Goal: Information Seeking & Learning: Find specific page/section

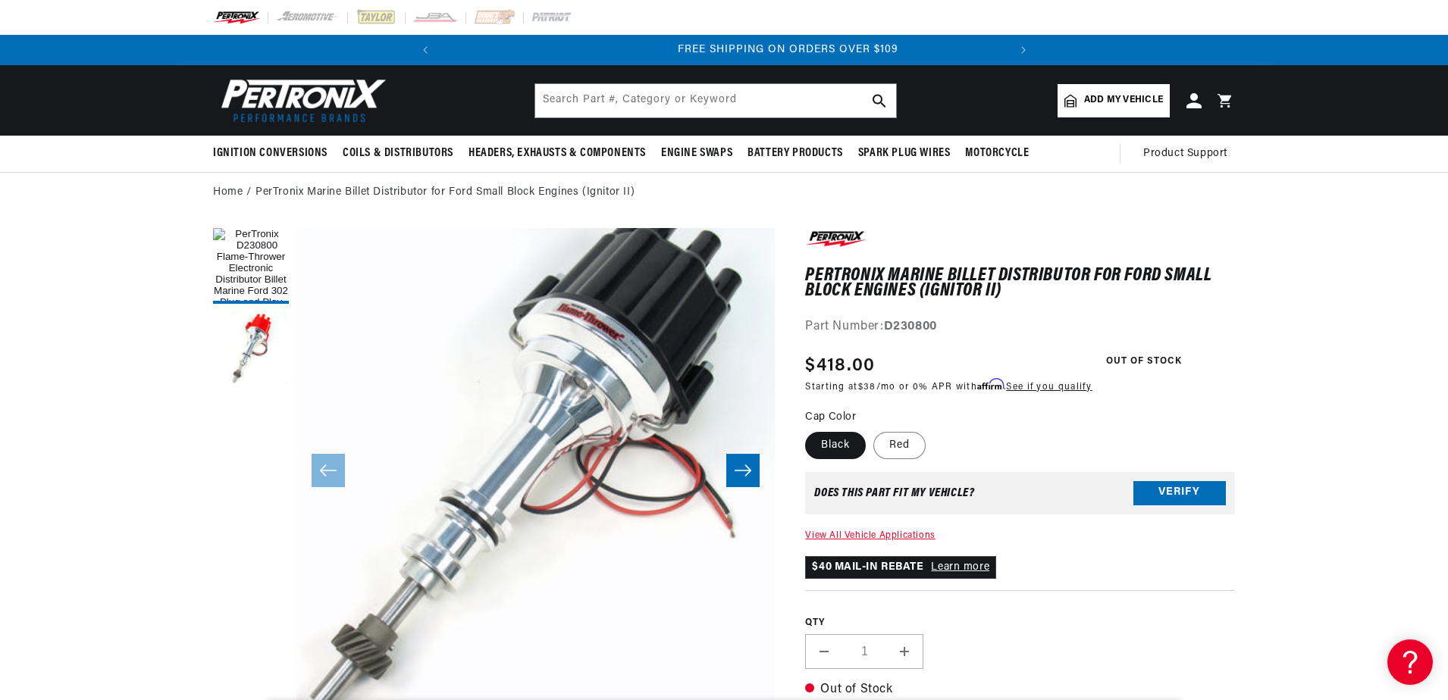
scroll to position [0, 566]
click at [1177, 494] on button "Verify" at bounding box center [1179, 493] width 92 height 24
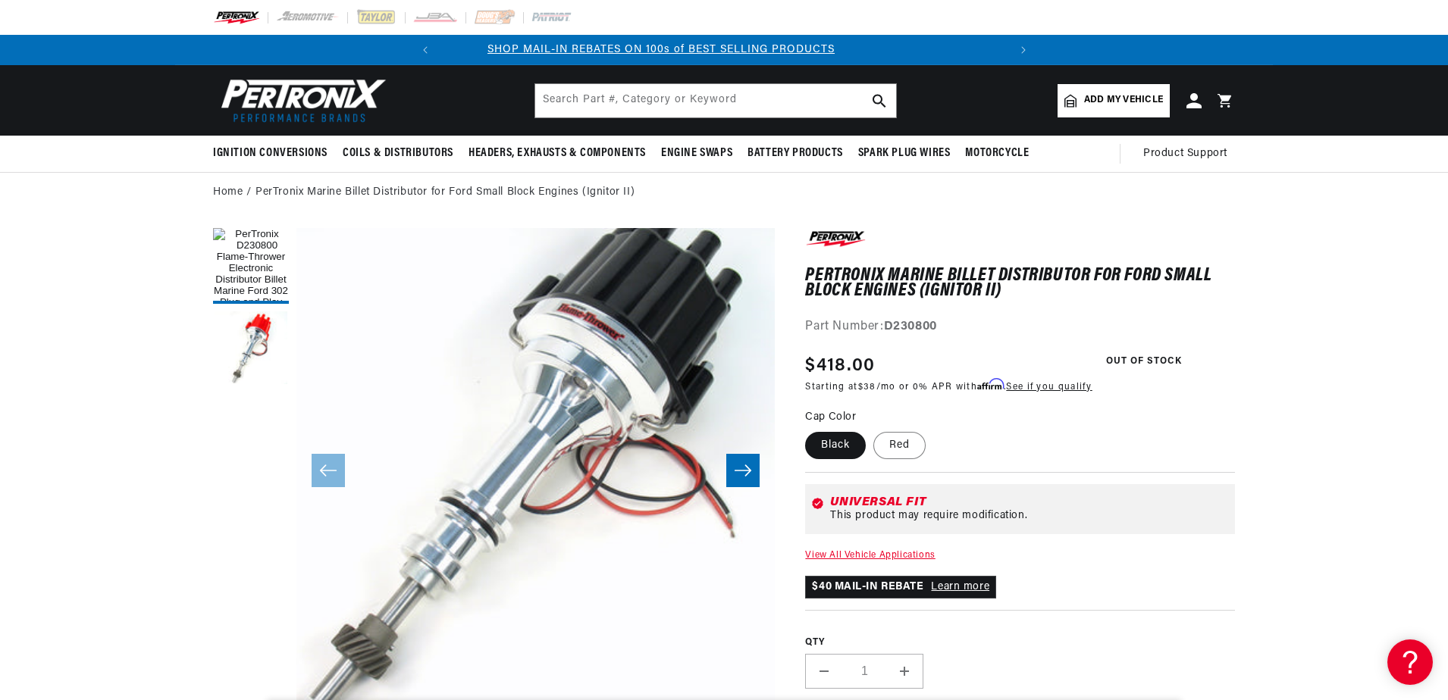
scroll to position [0, 0]
click at [860, 554] on link "View All Vehicle Applications" at bounding box center [870, 555] width 130 height 9
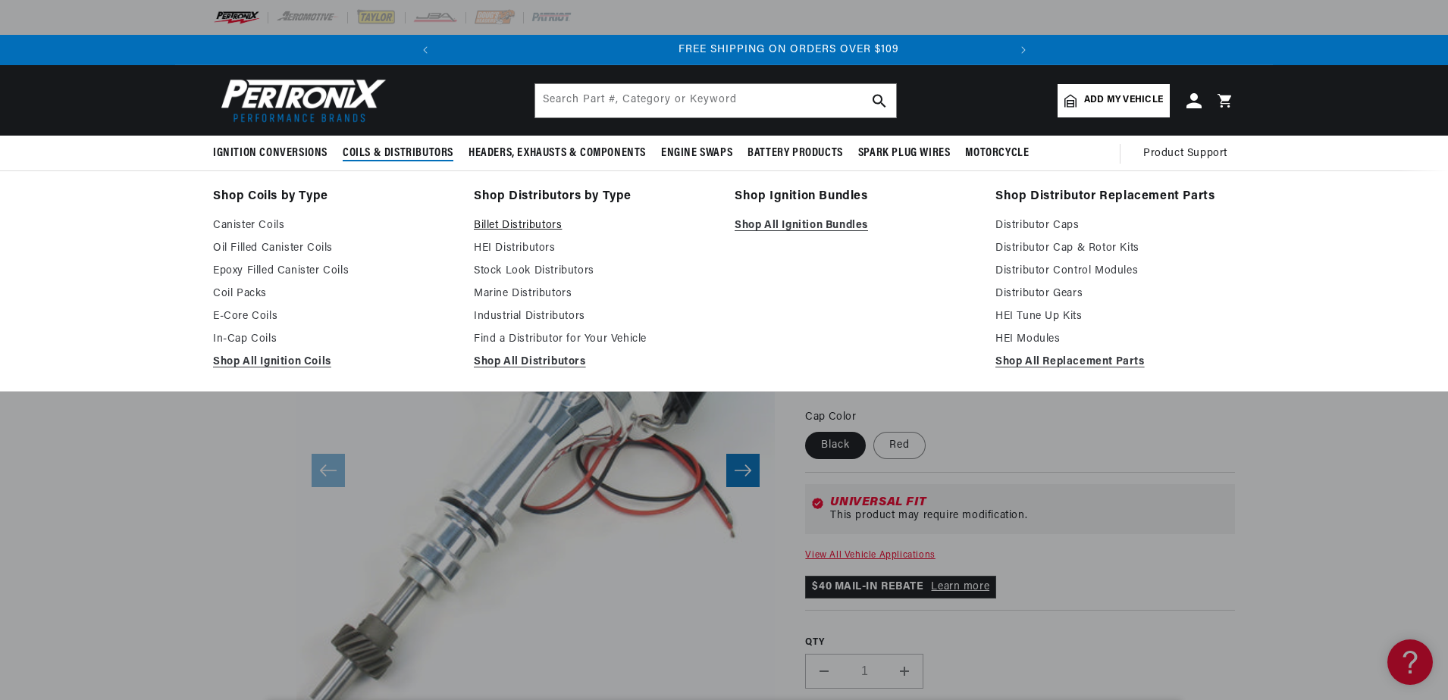
scroll to position [0, 566]
click at [527, 250] on link "HEI Distributors" at bounding box center [594, 249] width 240 height 18
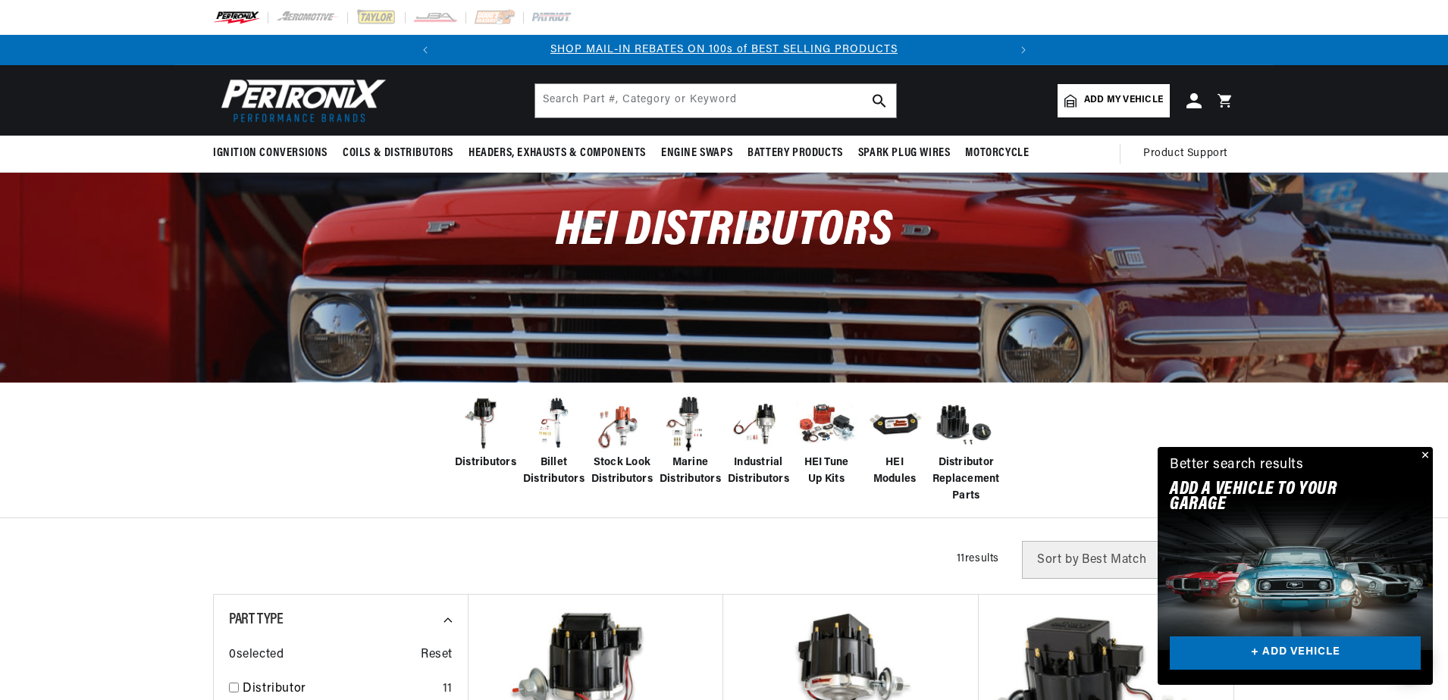
click at [623, 434] on img at bounding box center [621, 424] width 61 height 61
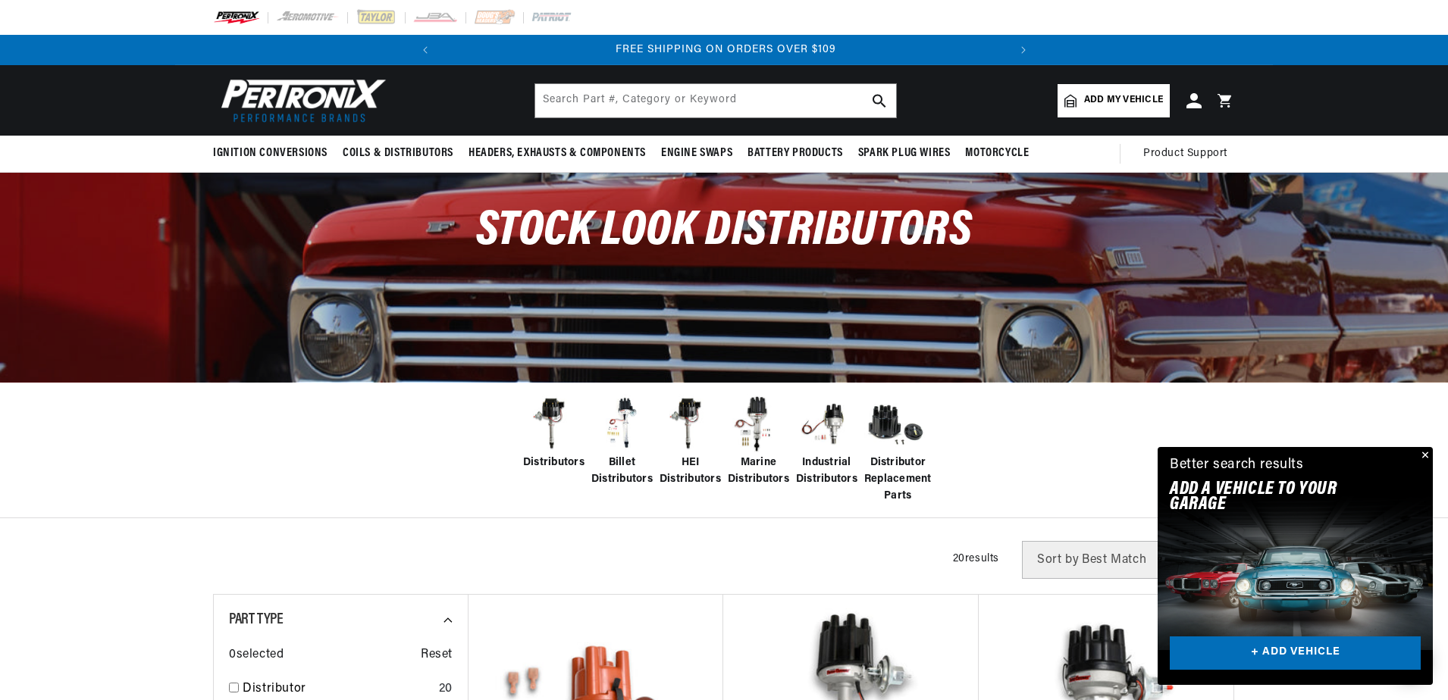
click at [1095, 109] on link "Add my vehicle" at bounding box center [1113, 100] width 112 height 33
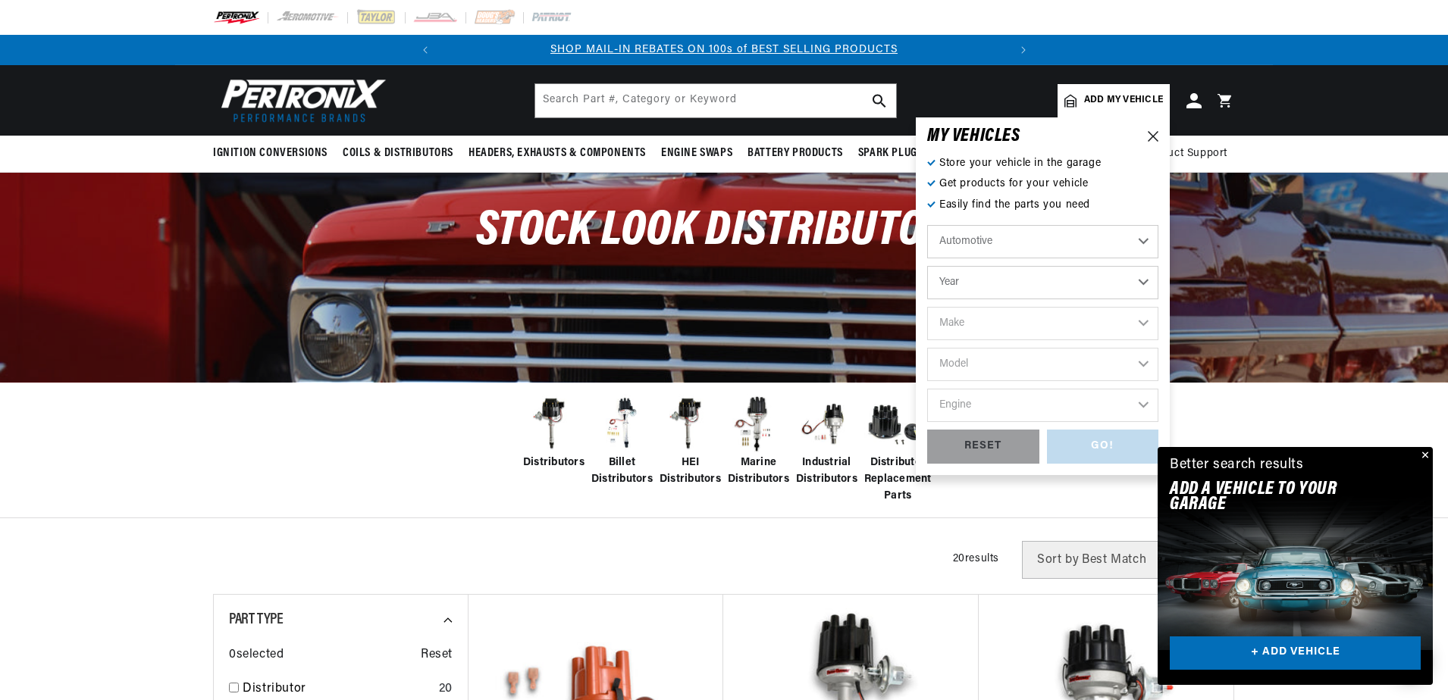
click at [1139, 240] on select "Automotive Agricultural Industrial Marine Motorcycle" at bounding box center [1042, 241] width 231 height 33
click at [927, 225] on select "Automotive Agricultural Industrial Marine Motorcycle" at bounding box center [1042, 241] width 231 height 33
click at [1135, 284] on select "Year 2022 2021 2020 2019 2018 2017 2016 2015 2014 2013 2012 2011 2010 2009 2008…" at bounding box center [1042, 282] width 231 height 33
select select "1986"
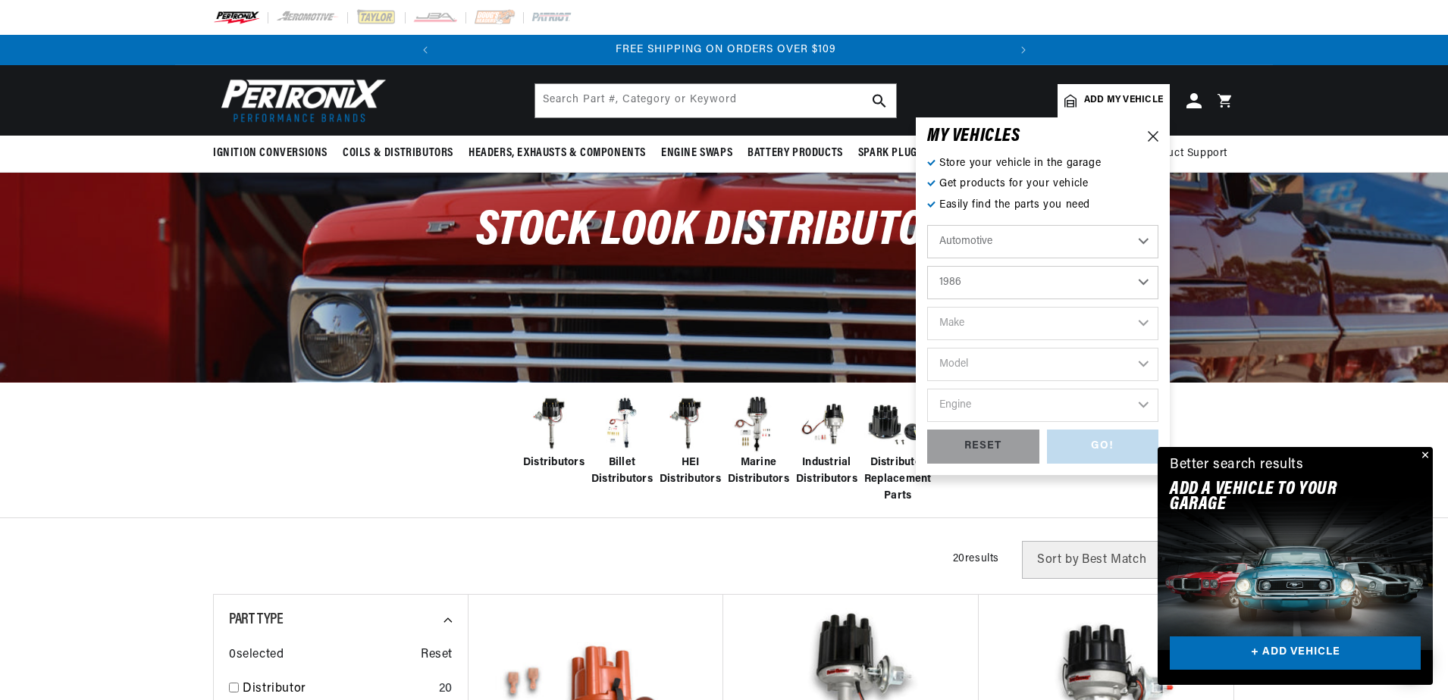
click at [927, 266] on select "Year 2022 2021 2020 2019 2018 2017 2016 2015 2014 2013 2012 2011 2010 2009 2008…" at bounding box center [1042, 282] width 231 height 33
select select "1986"
click at [1144, 314] on select "Make American Motors Bentley Buick Cadillac Chevrolet Chrysler Dodge Excalibur …" at bounding box center [1042, 323] width 231 height 33
select select "Ford"
click at [927, 307] on select "Make American Motors Bentley Buick Cadillac Chevrolet Chrysler Dodge Excalibur …" at bounding box center [1042, 323] width 231 height 33
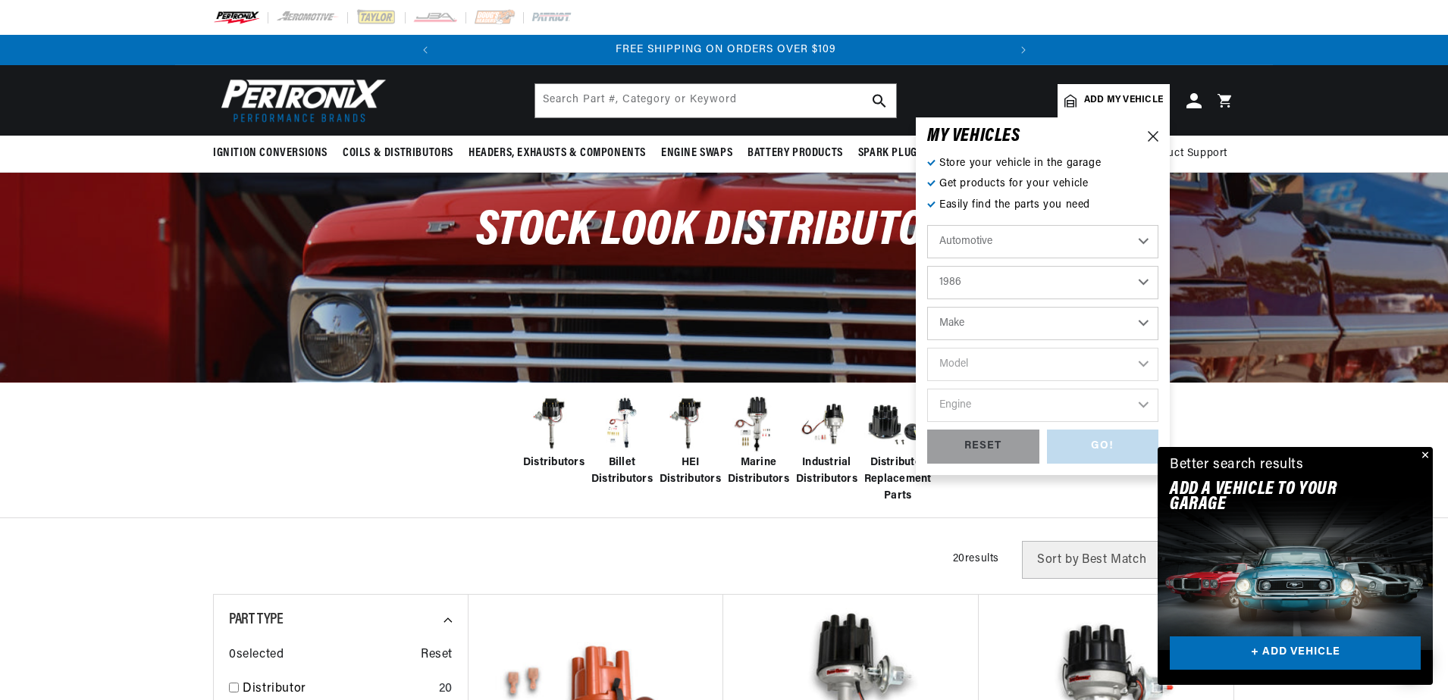
select select "Ford"
click at [1136, 365] on select "Model Bronco Bronco II E-150 Econoline E-150 Econoline Club Wagon E-250 Econoli…" at bounding box center [1042, 364] width 231 height 33
select select "Thunderbird"
click at [927, 348] on select "Model Bronco Bronco II E-150 Econoline E-150 Econoline Club Wagon E-250 Econoli…" at bounding box center [1042, 364] width 231 height 33
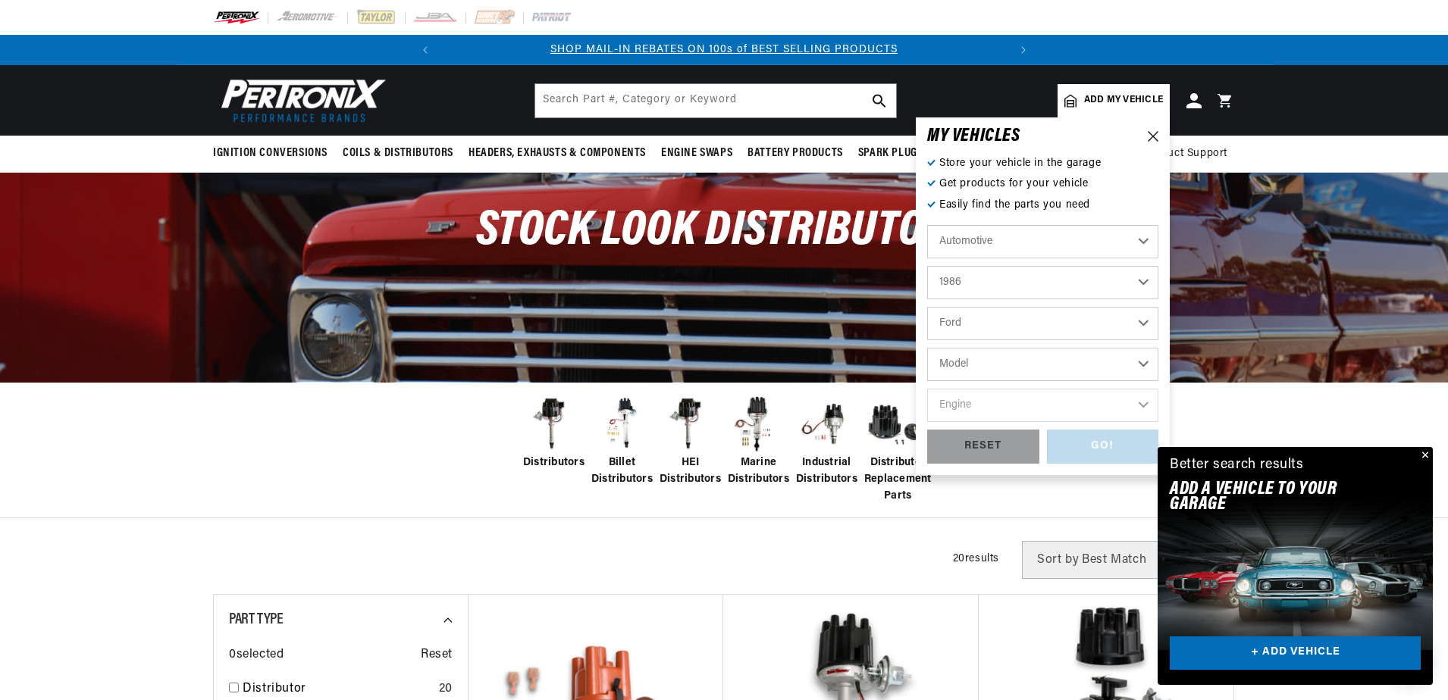
select select "Thunderbird"
click at [1136, 402] on select "Engine 2.3L 5.0L" at bounding box center [1042, 405] width 231 height 33
select select "5.0L"
click at [927, 389] on select "Engine 2.3L 5.0L" at bounding box center [1042, 405] width 231 height 33
select select "5.0L"
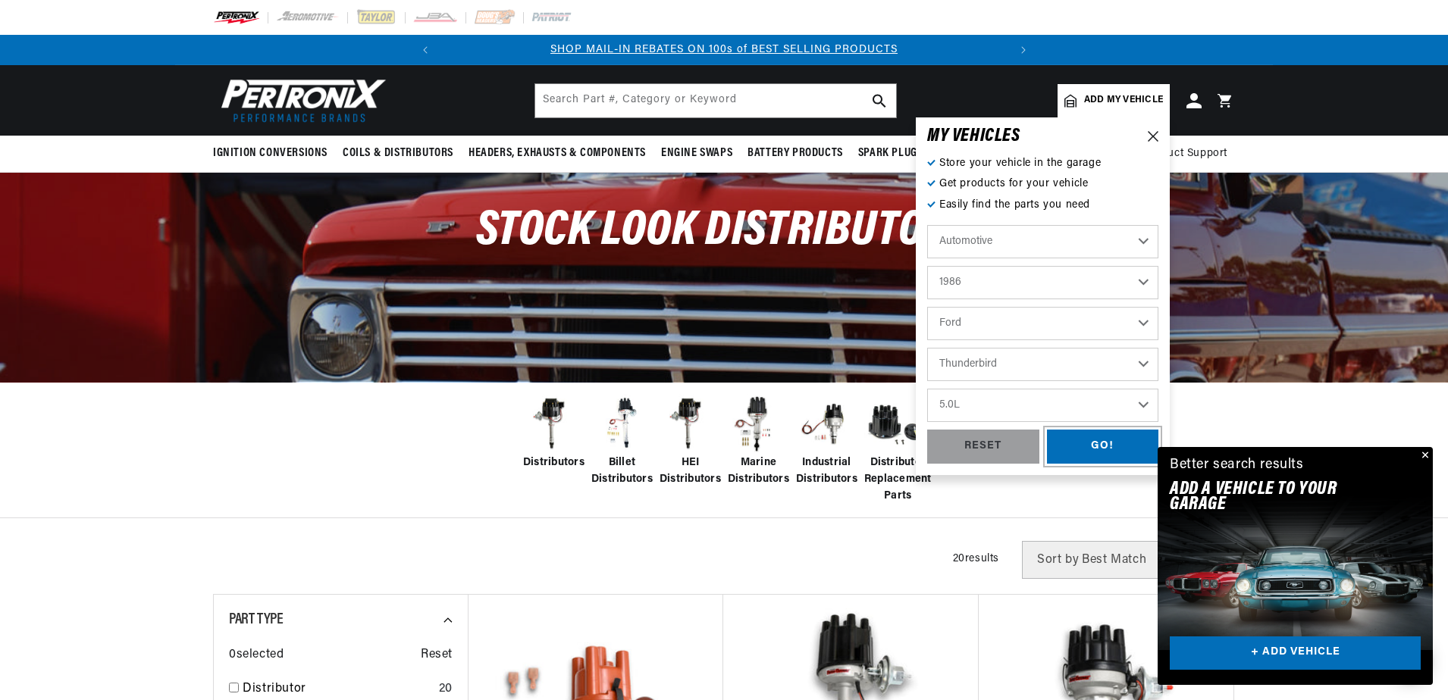
drag, startPoint x: 1084, startPoint y: 447, endPoint x: 1071, endPoint y: 451, distance: 13.4
click at [1083, 447] on div "GO!" at bounding box center [1103, 447] width 112 height 34
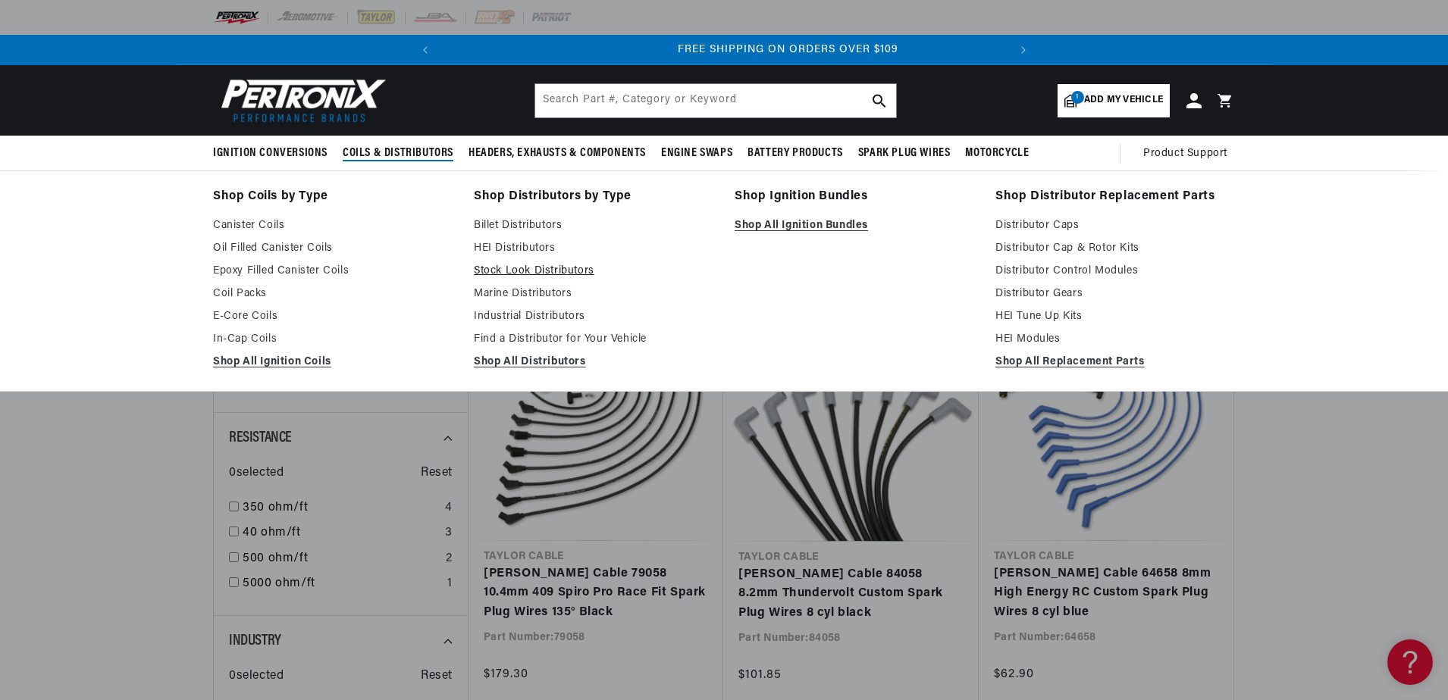
scroll to position [0, 566]
click at [522, 336] on link "Find a Distributor for Your Vehicle" at bounding box center [594, 340] width 240 height 18
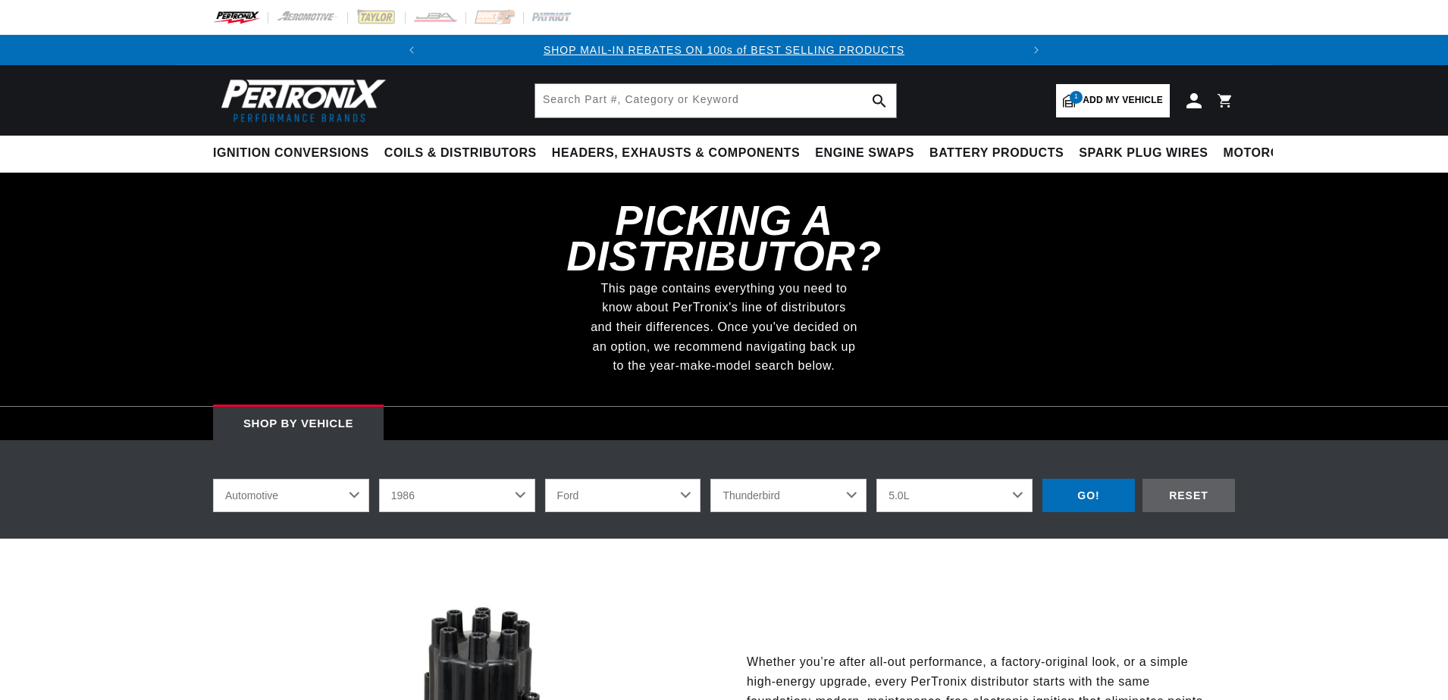
select select "1986"
select select "Ford"
select select "Thunderbird"
select select "5.0L"
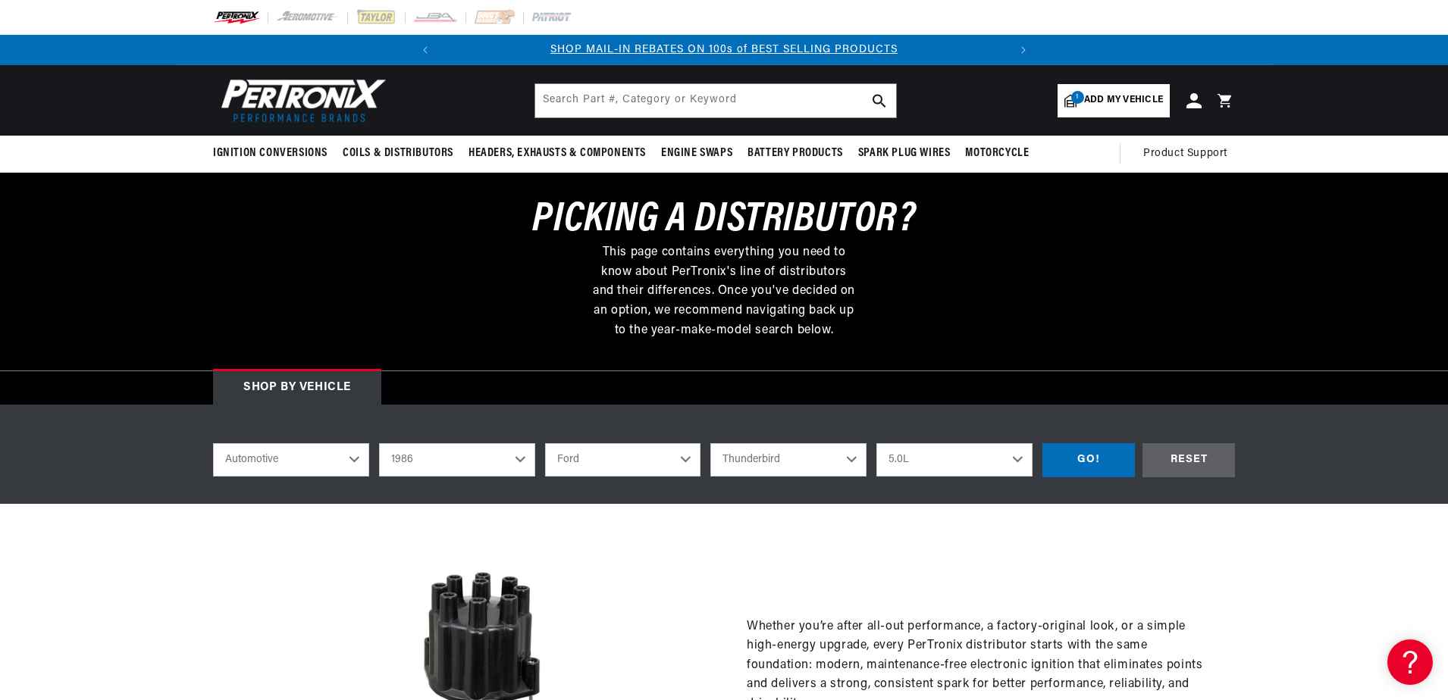
click at [362, 459] on select "Automotive Agricultural Industrial Marine Motorcycle" at bounding box center [291, 459] width 156 height 33
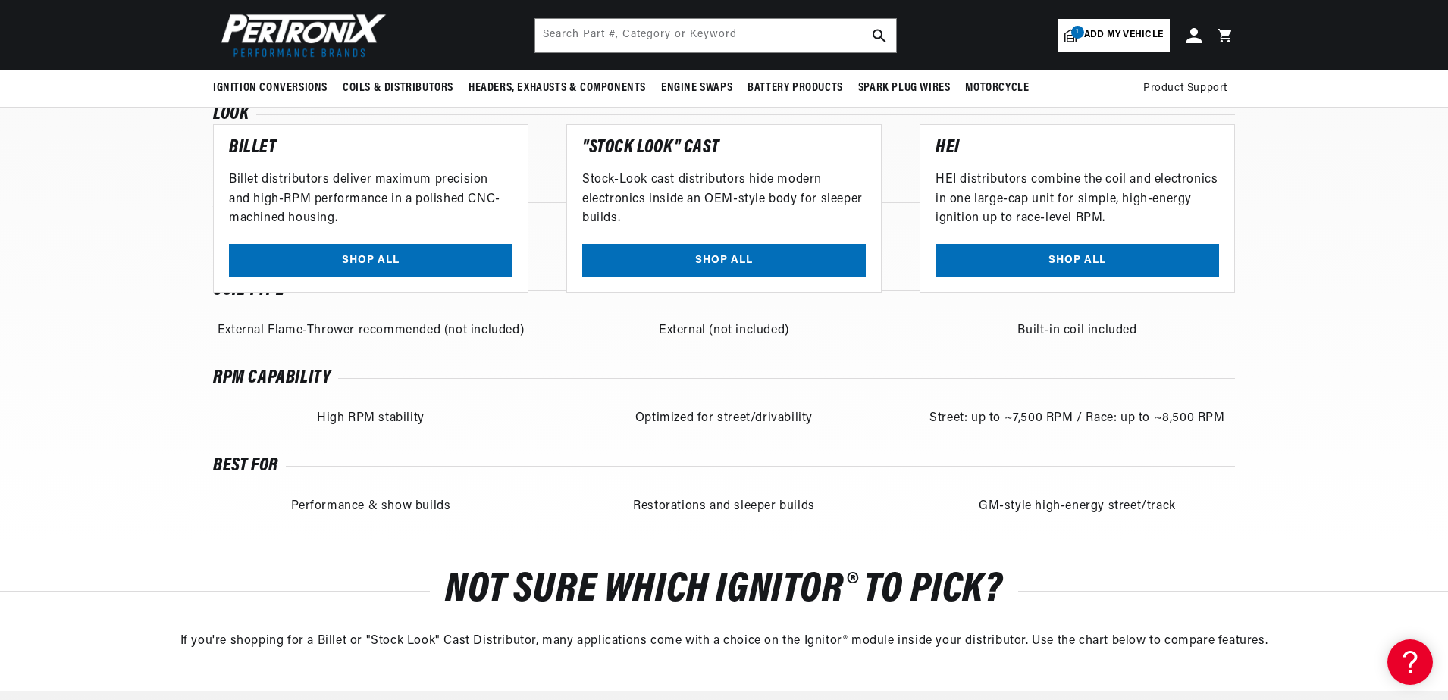
scroll to position [0, 566]
click at [703, 260] on link "SHOP ALL" at bounding box center [724, 261] width 284 height 34
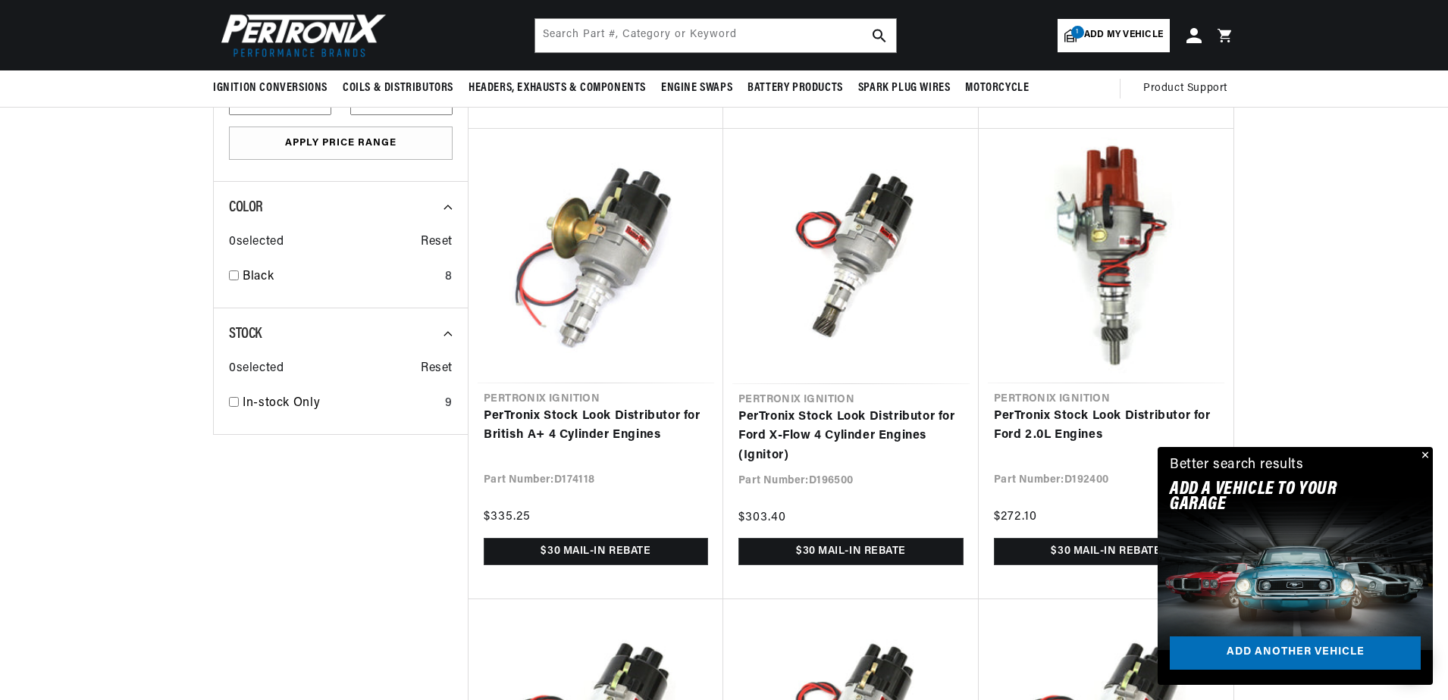
scroll to position [910, 0]
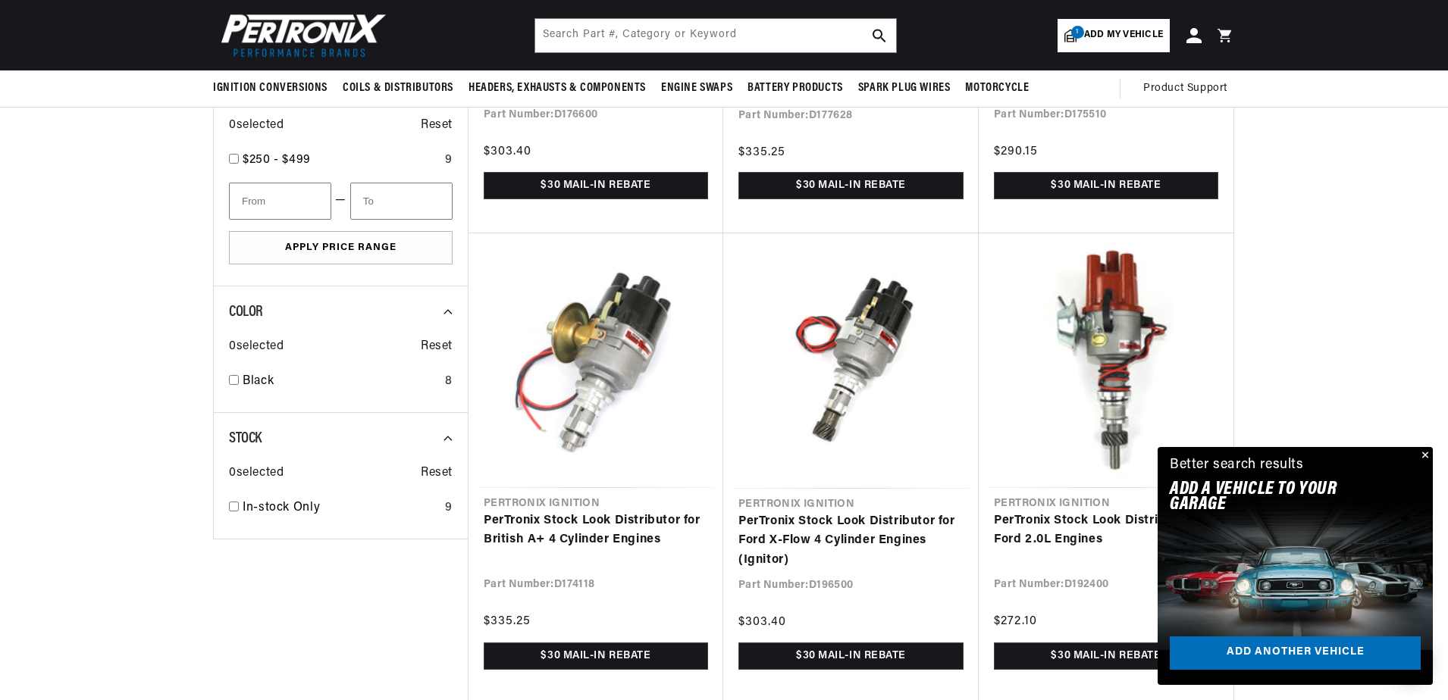
click at [1111, 42] on span "Add my vehicle" at bounding box center [1123, 35] width 79 height 14
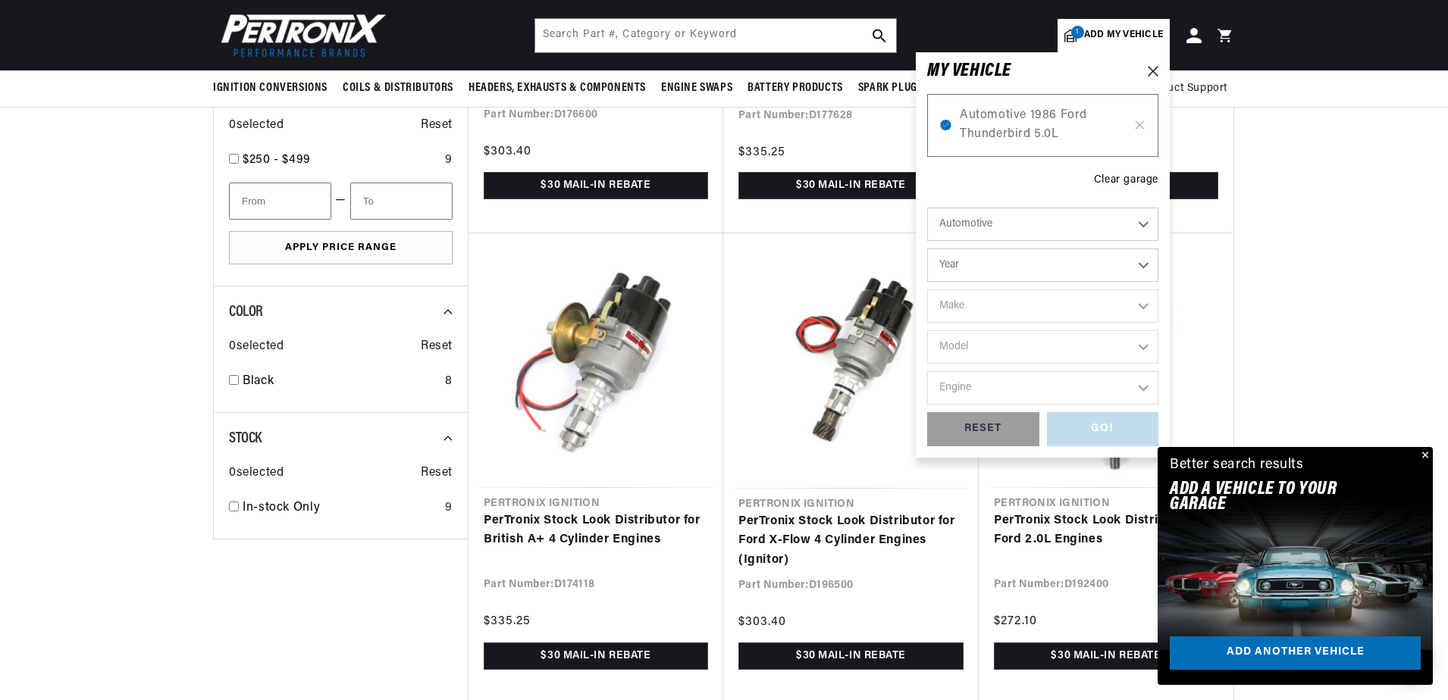
click at [1145, 268] on select "Year 2022 2021 2020 2019 2018 2017 2016 2015 2014 2013 2012 2011 2010 2009 2008…" at bounding box center [1042, 265] width 231 height 33
select select "1979"
click at [927, 249] on select "Year 2022 2021 2020 2019 2018 2017 2016 2015 2014 2013 2012 2011 2010 2009 2008…" at bounding box center [1042, 265] width 231 height 33
select select "1979"
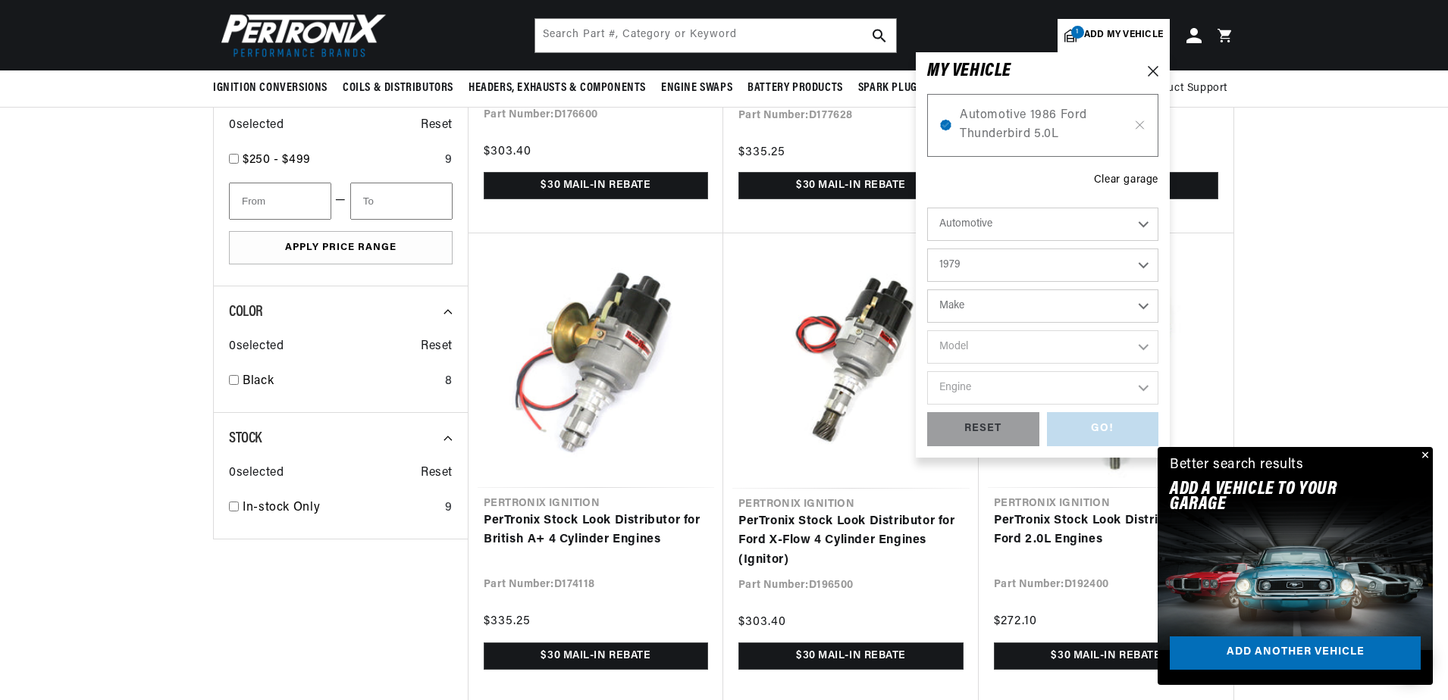
click at [1142, 301] on select "Make Alfa Romeo American Motors Audi Avanti BMW Buick Cadillac Checker Chevrole…" at bounding box center [1042, 306] width 231 height 33
select select "Ford"
click at [927, 290] on select "Make Alfa Romeo American Motors Audi Avanti BMW Buick Cadillac Checker Chevrole…" at bounding box center [1042, 306] width 231 height 33
select select "Ford"
click at [1130, 349] on select "Model Bronco E-100 Econoline E-100 Econoline Club Wagon E-150 Econoline E-150 E…" at bounding box center [1042, 347] width 231 height 33
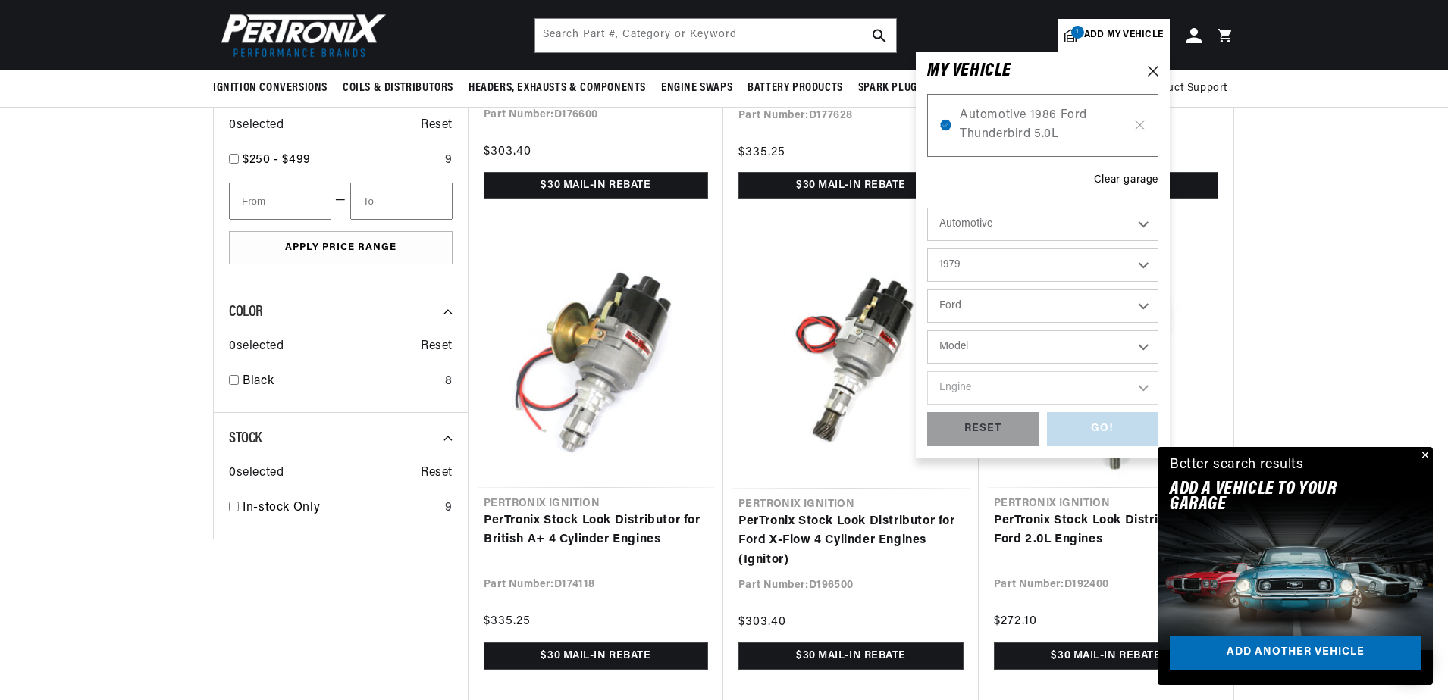
scroll to position [0, 566]
select select "F-150"
click at [927, 331] on select "Model Bronco E-100 Econoline E-100 Econoline Club Wagon E-150 Econoline E-150 E…" at bounding box center [1042, 347] width 231 height 33
select select "F-150"
click at [1136, 391] on select "Engine 4.9L 5.0L 5.8L 6.6L 7.5L" at bounding box center [1042, 387] width 231 height 33
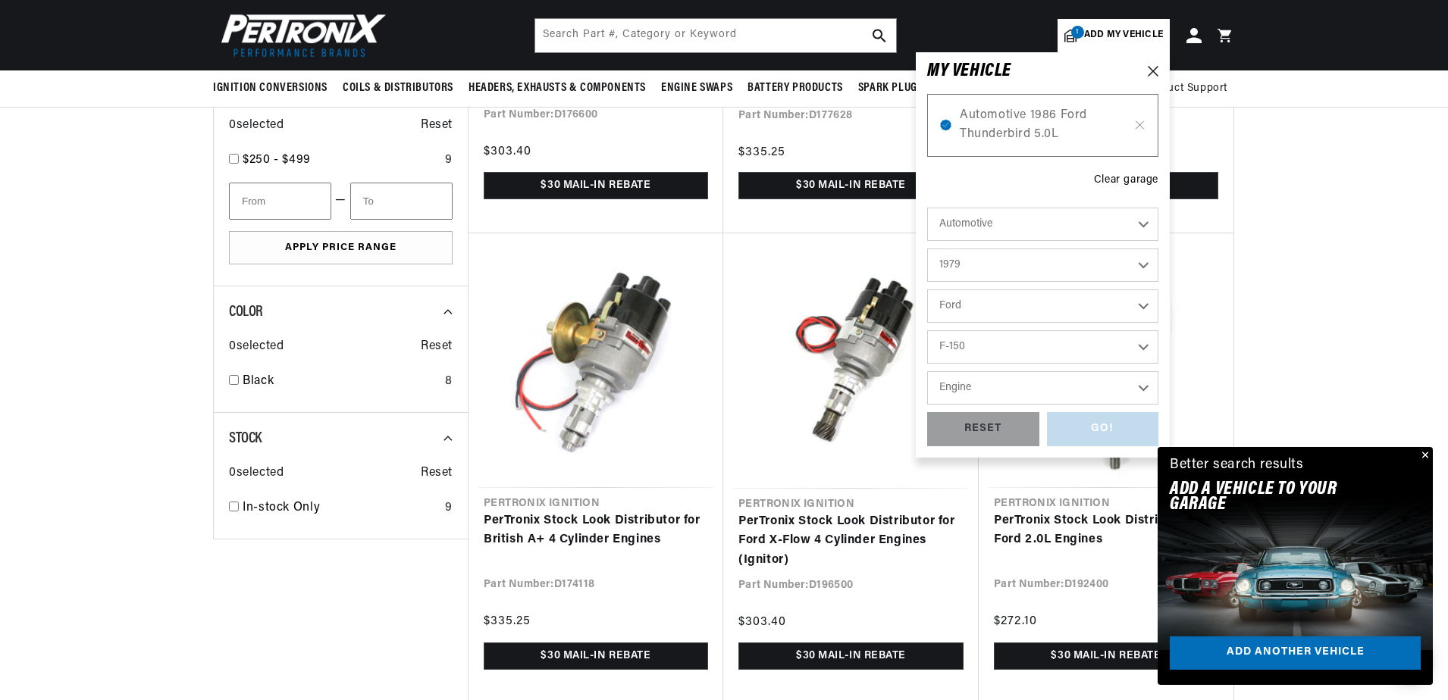
select select "5.0L"
click at [927, 371] on select "Engine 4.9L 5.0L 5.8L 6.6L 7.5L" at bounding box center [1042, 387] width 231 height 33
select select "5.0L"
click at [1070, 431] on div "GO!" at bounding box center [1103, 429] width 112 height 34
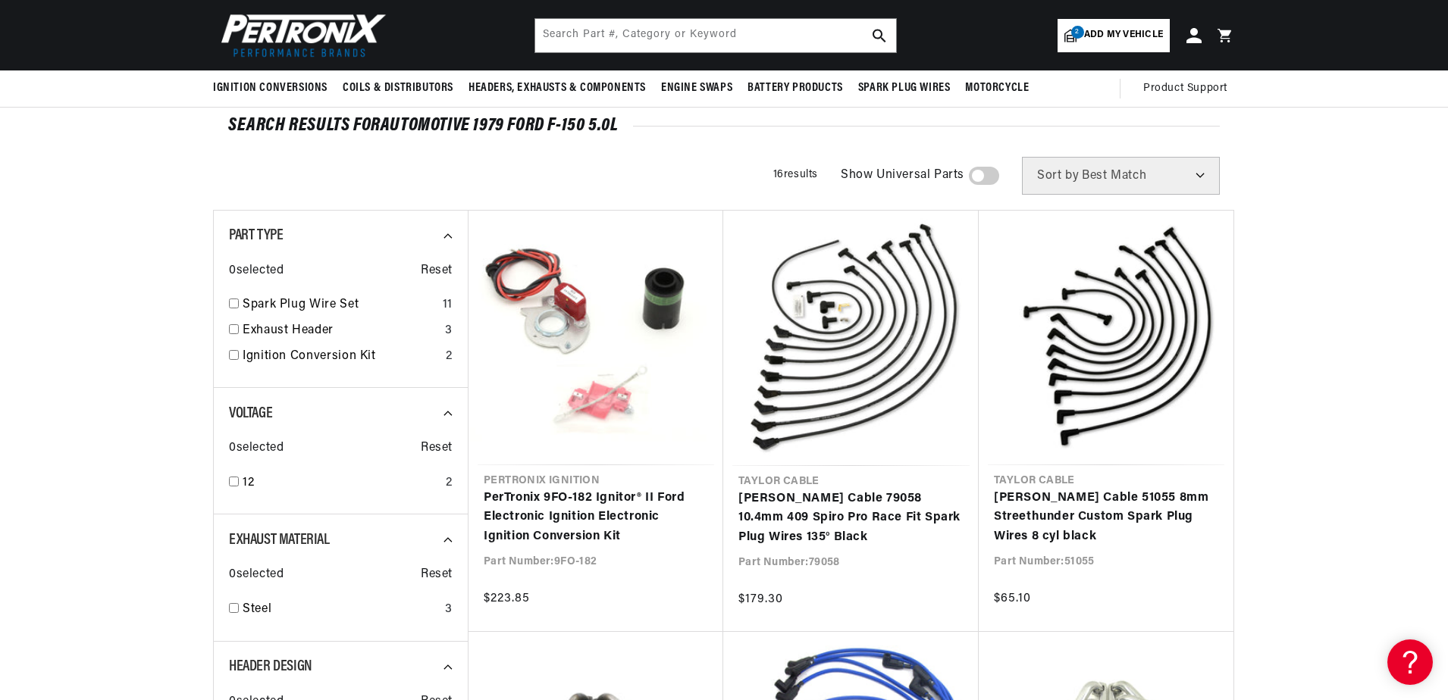
scroll to position [0, 566]
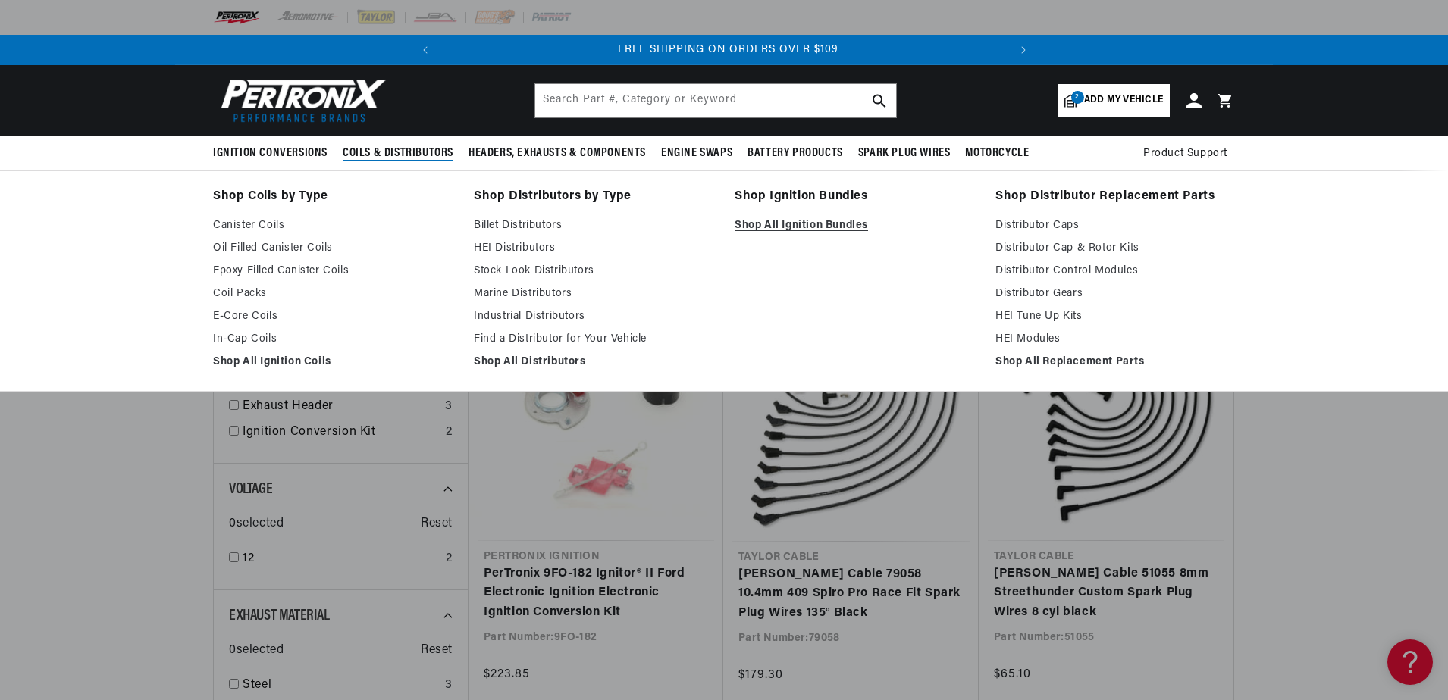
scroll to position [0, 566]
click at [507, 269] on link "Stock Look Distributors" at bounding box center [594, 271] width 240 height 18
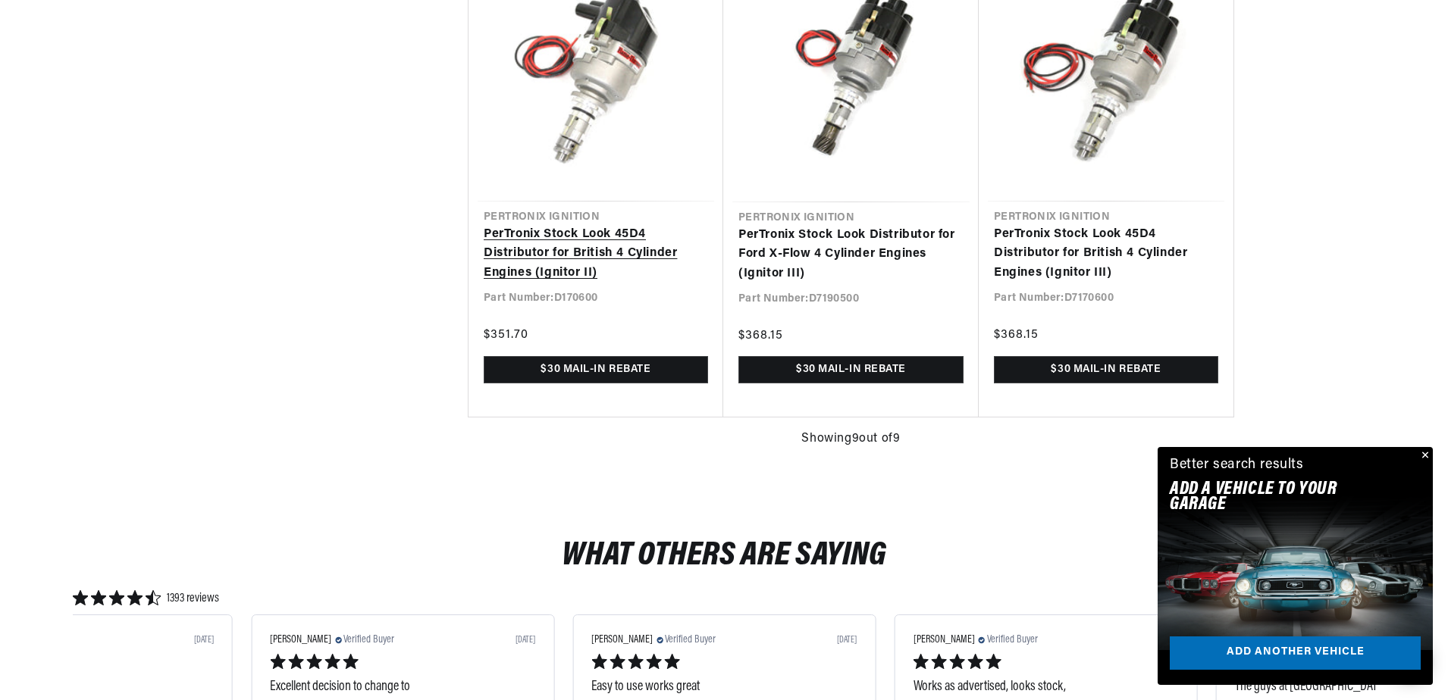
scroll to position [1668, 0]
